Goal: Information Seeking & Learning: Learn about a topic

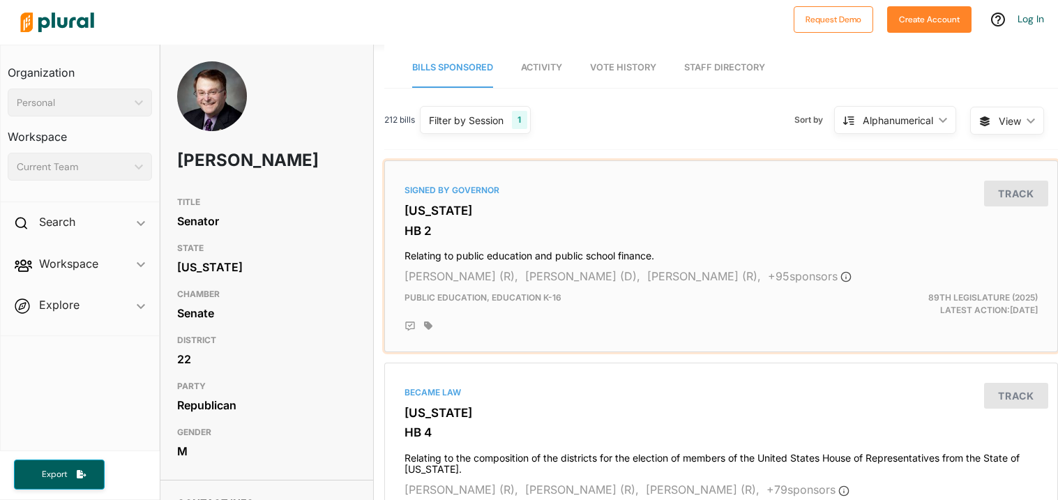
click at [513, 250] on h4 "Relating to public education and public school finance." at bounding box center [720, 252] width 633 height 19
click at [513, 250] on html "Request Demo Create Account Log In Organization Personal ic_keyboard_arrow_down…" at bounding box center [529, 250] width 1058 height 500
